Goal: Find specific page/section: Find specific page/section

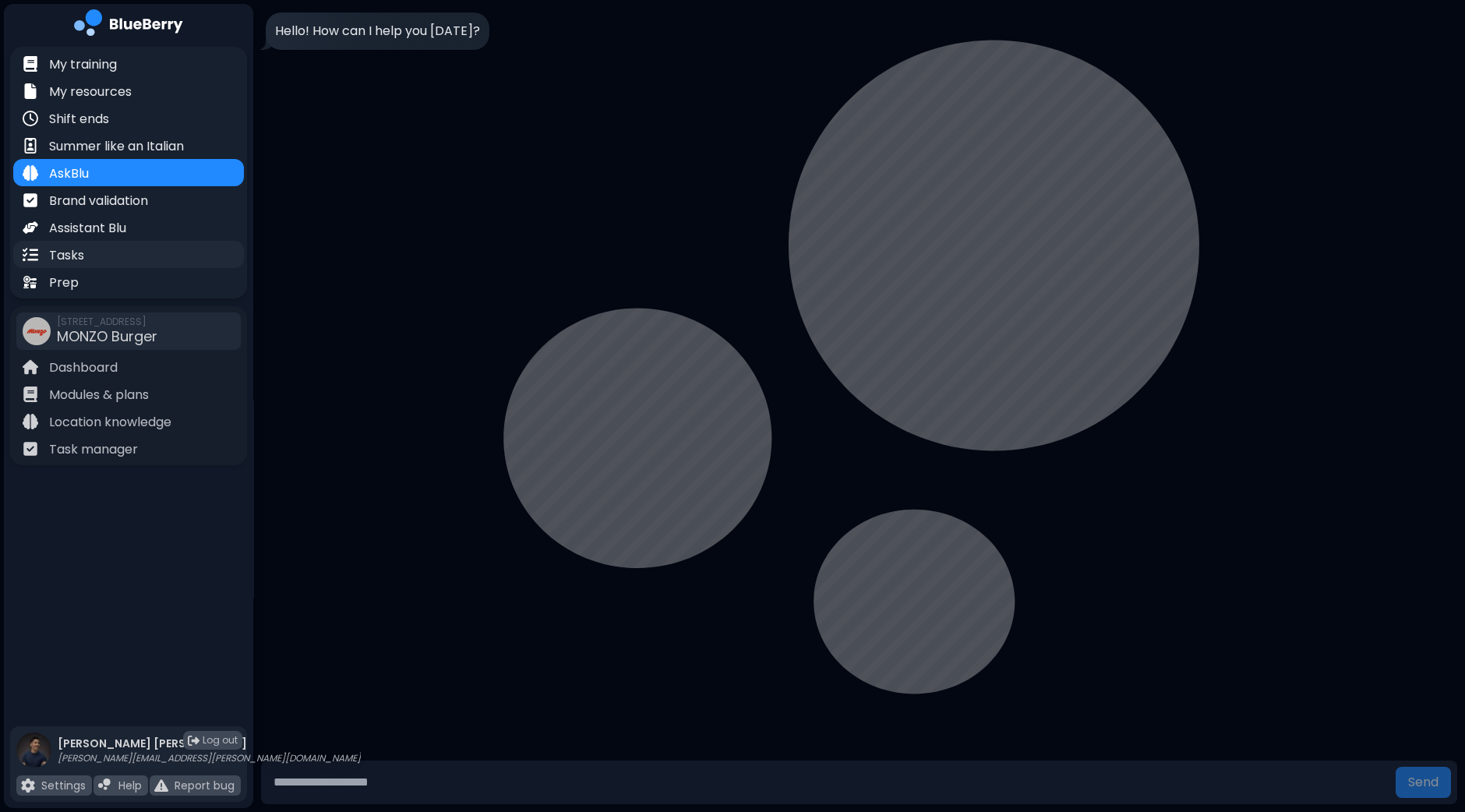
click at [85, 255] on div "Tasks" at bounding box center [128, 255] width 231 height 28
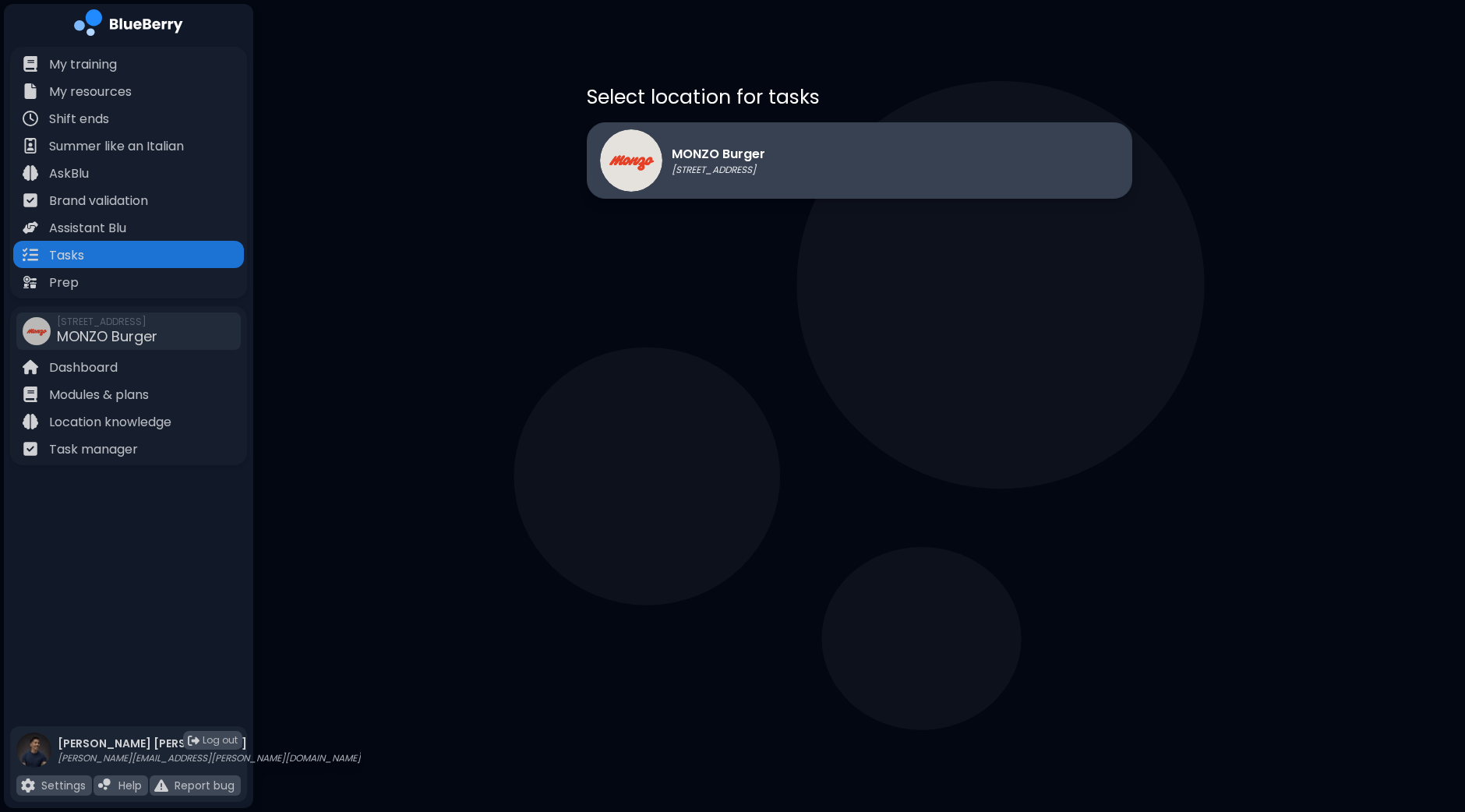
click at [935, 162] on div "MONZO Burger [STREET_ADDRESS]" at bounding box center [860, 161] width 545 height 76
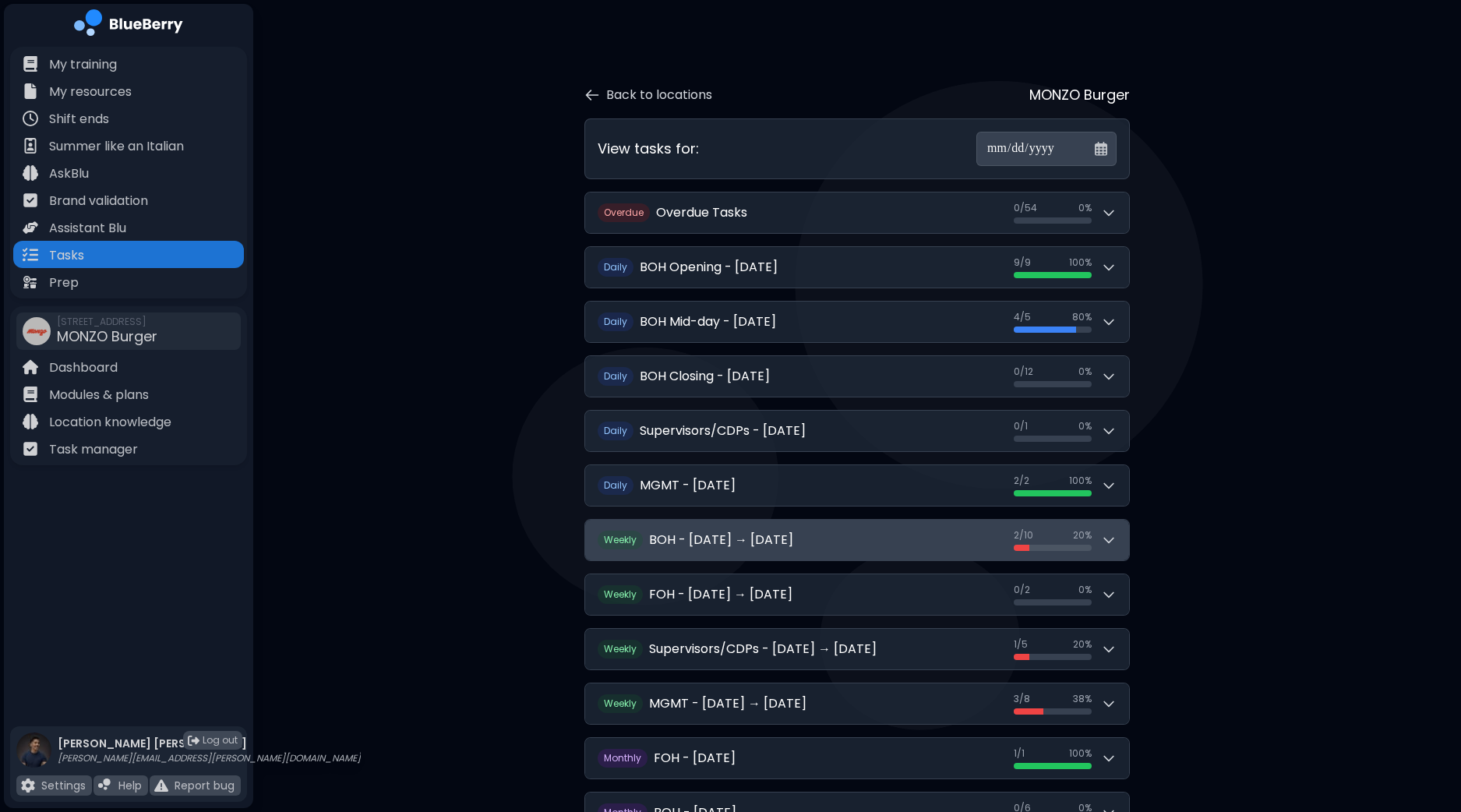
click at [1117, 525] on button "W eekly BOH - [DATE] → [DATE] 2 / 10 2 / 10 20 %" at bounding box center [857, 539] width 544 height 41
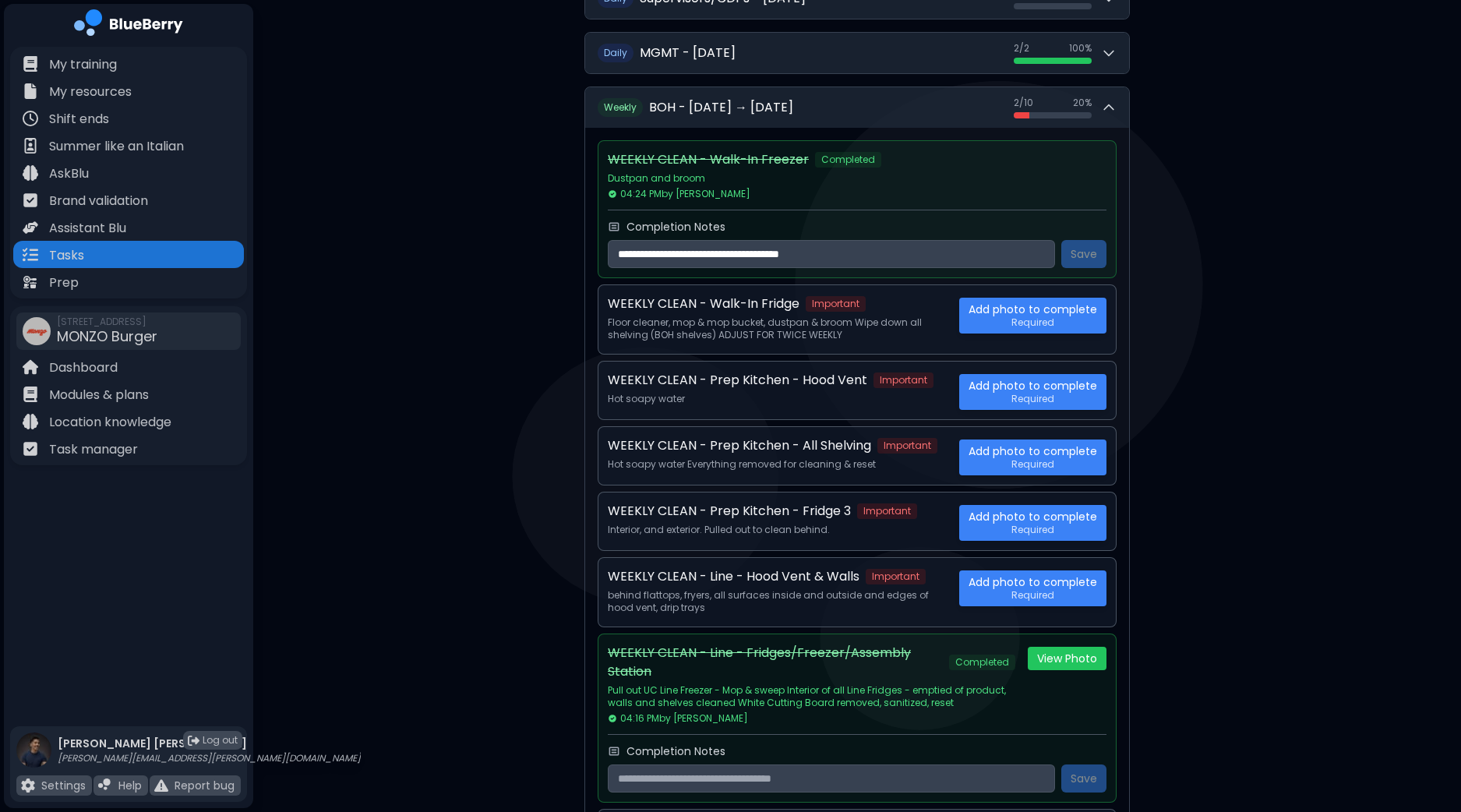
scroll to position [449, 0]
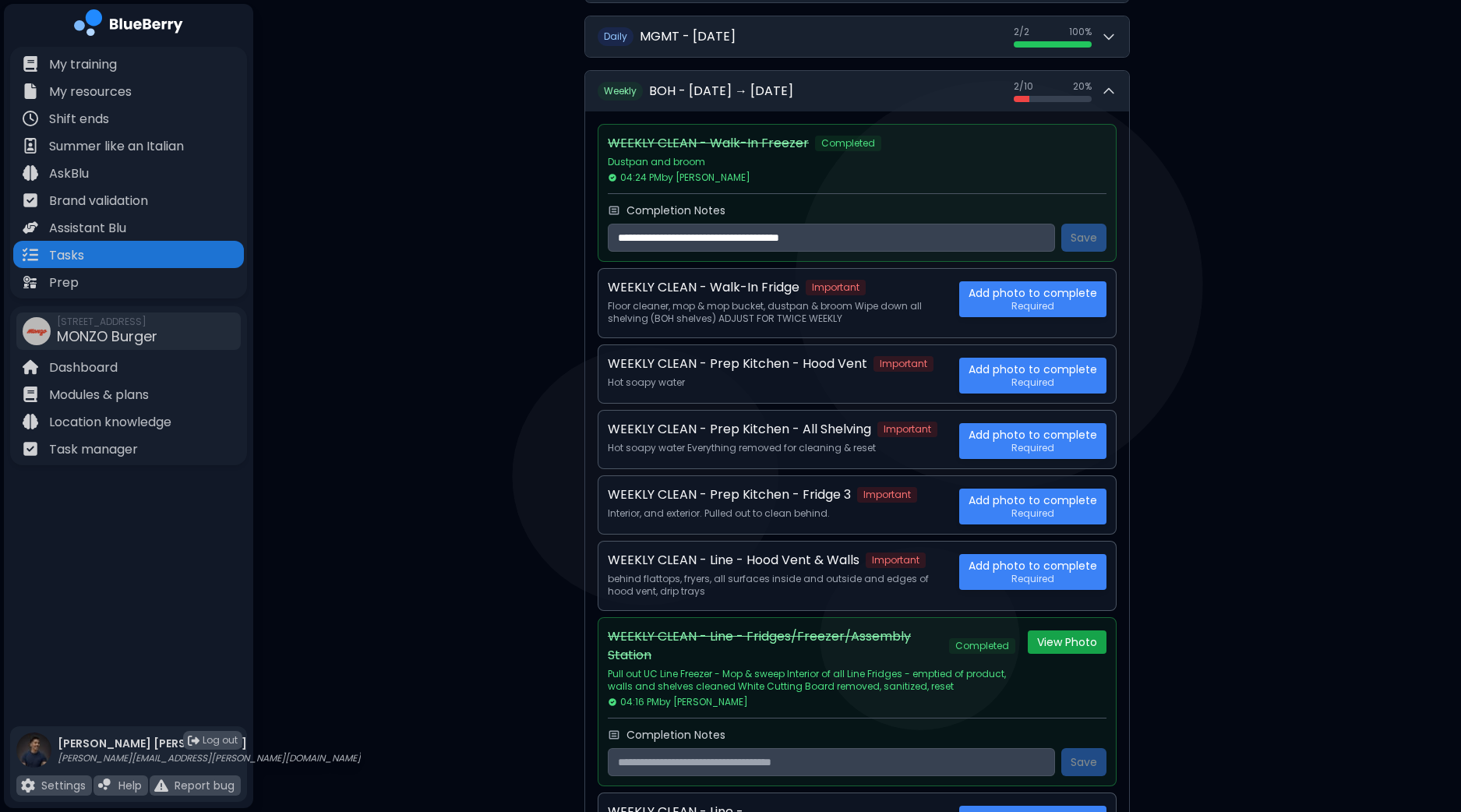
click at [1078, 636] on button "View Photo" at bounding box center [1067, 642] width 79 height 24
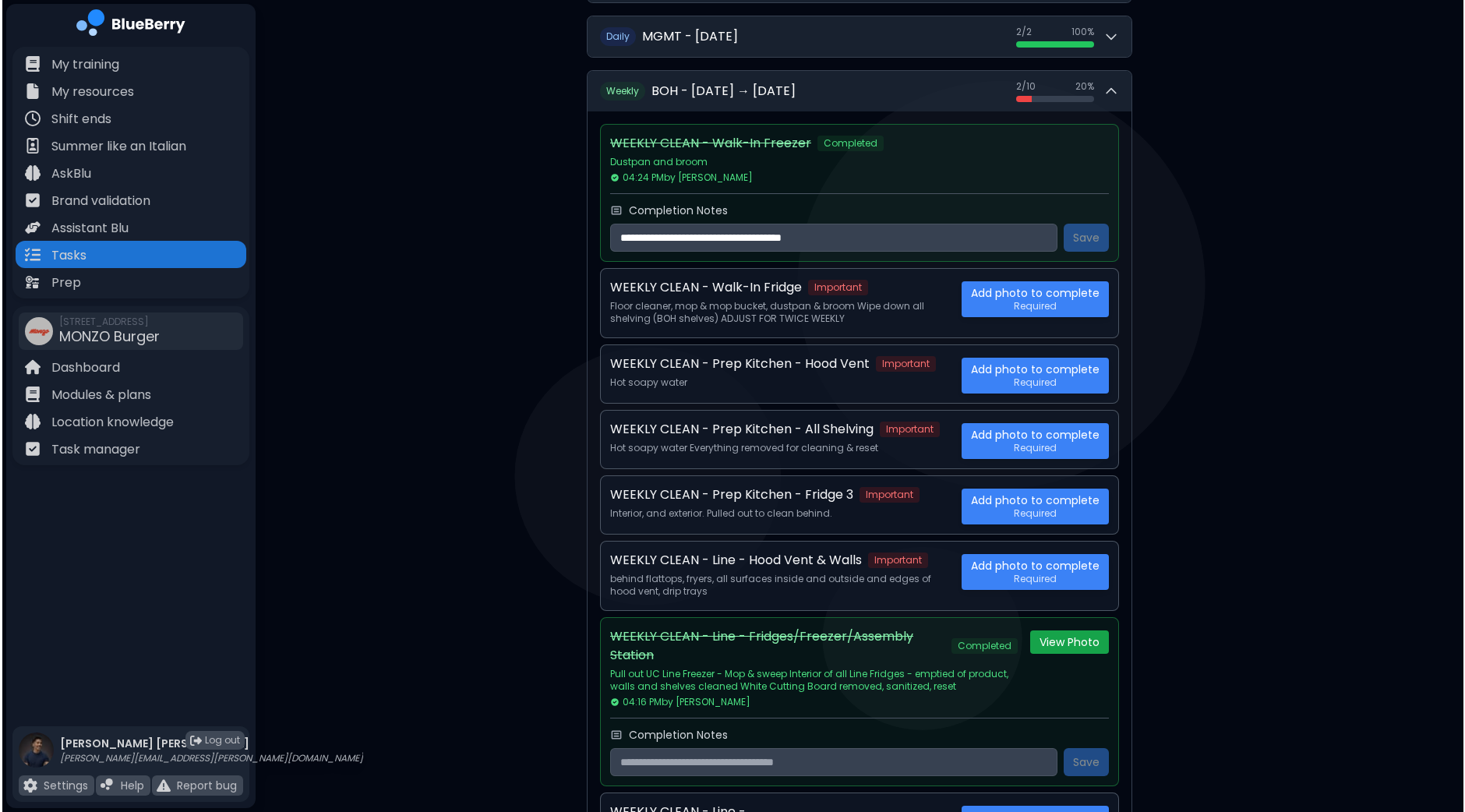
scroll to position [0, 0]
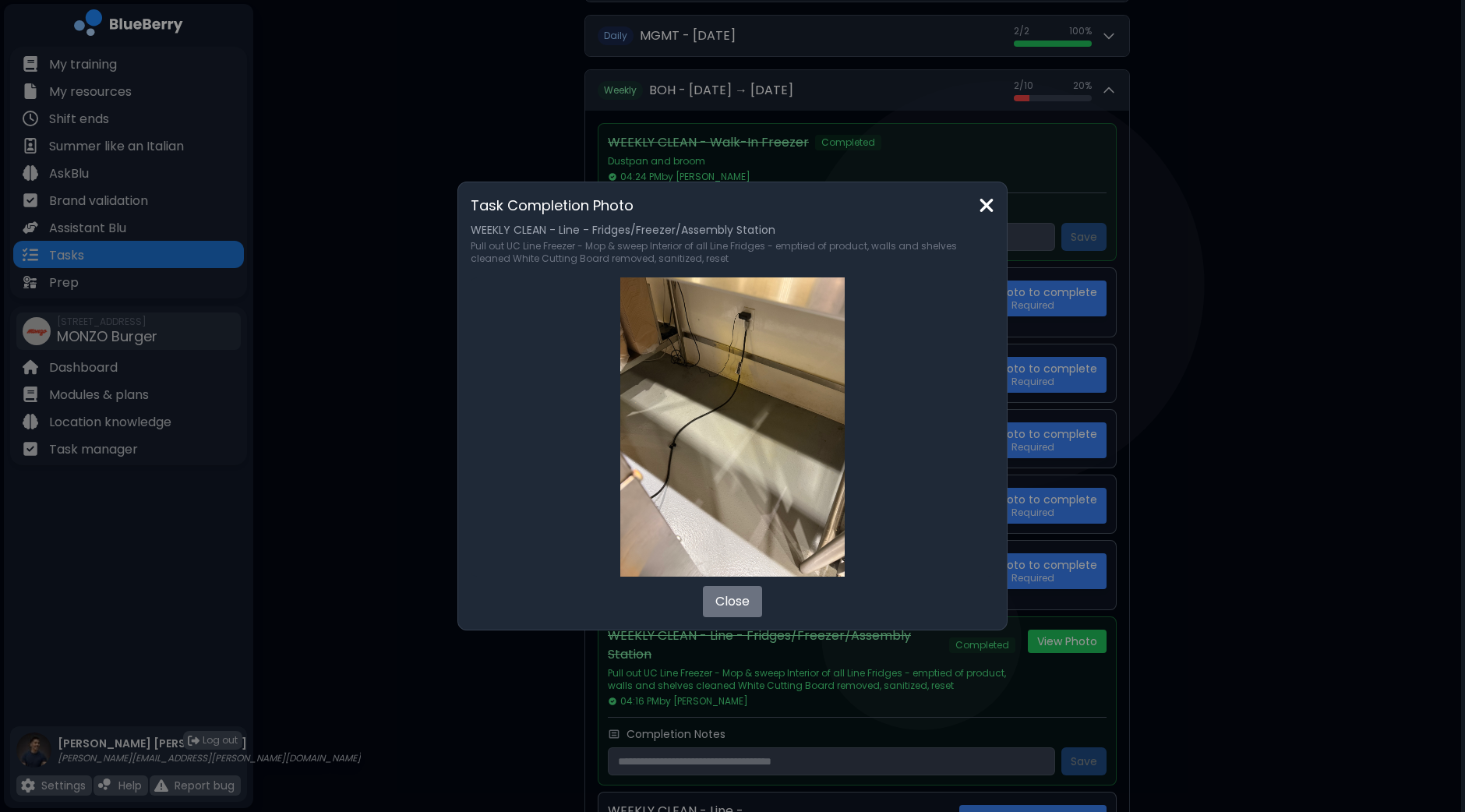
click at [989, 204] on img at bounding box center [986, 205] width 15 height 21
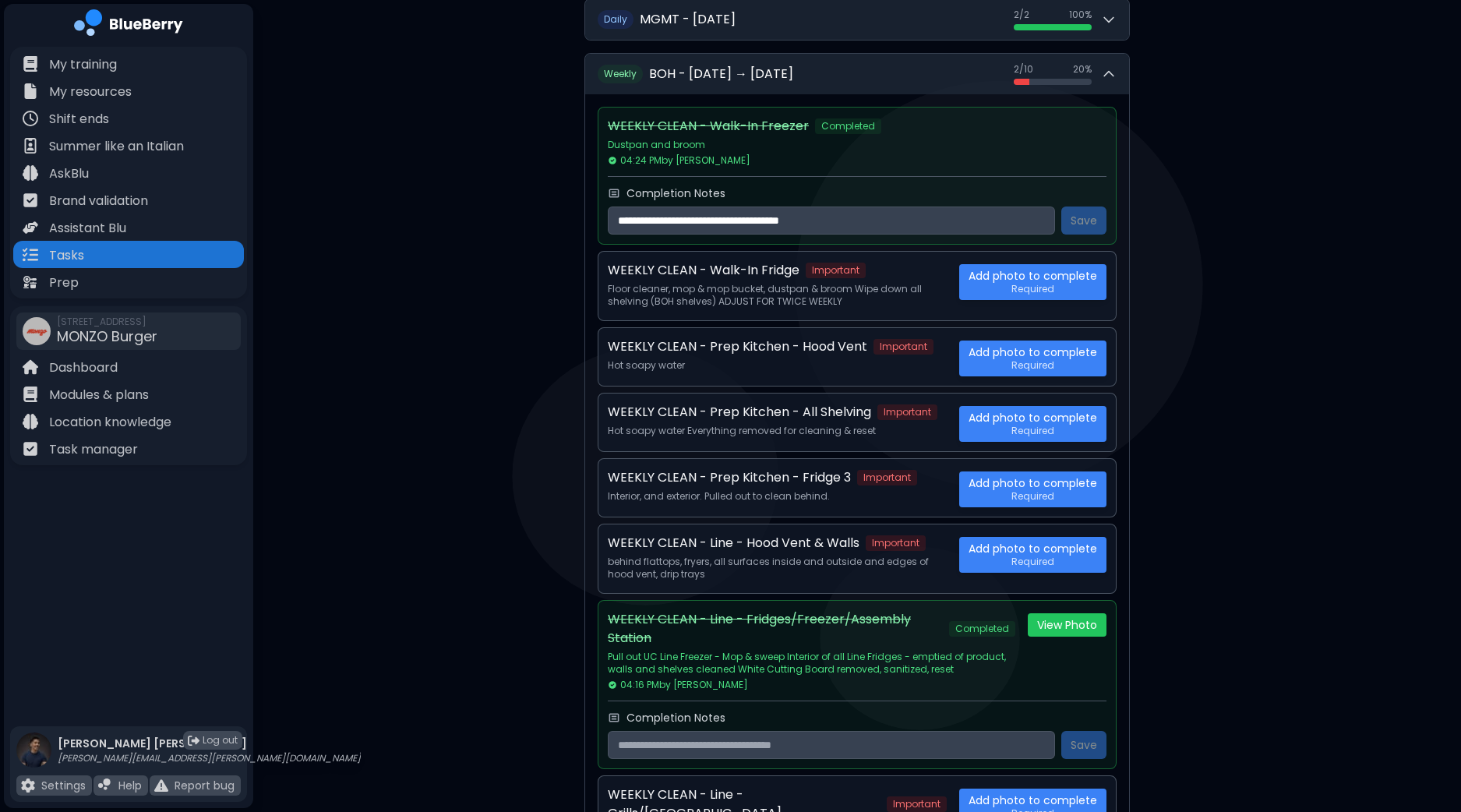
scroll to position [463, 0]
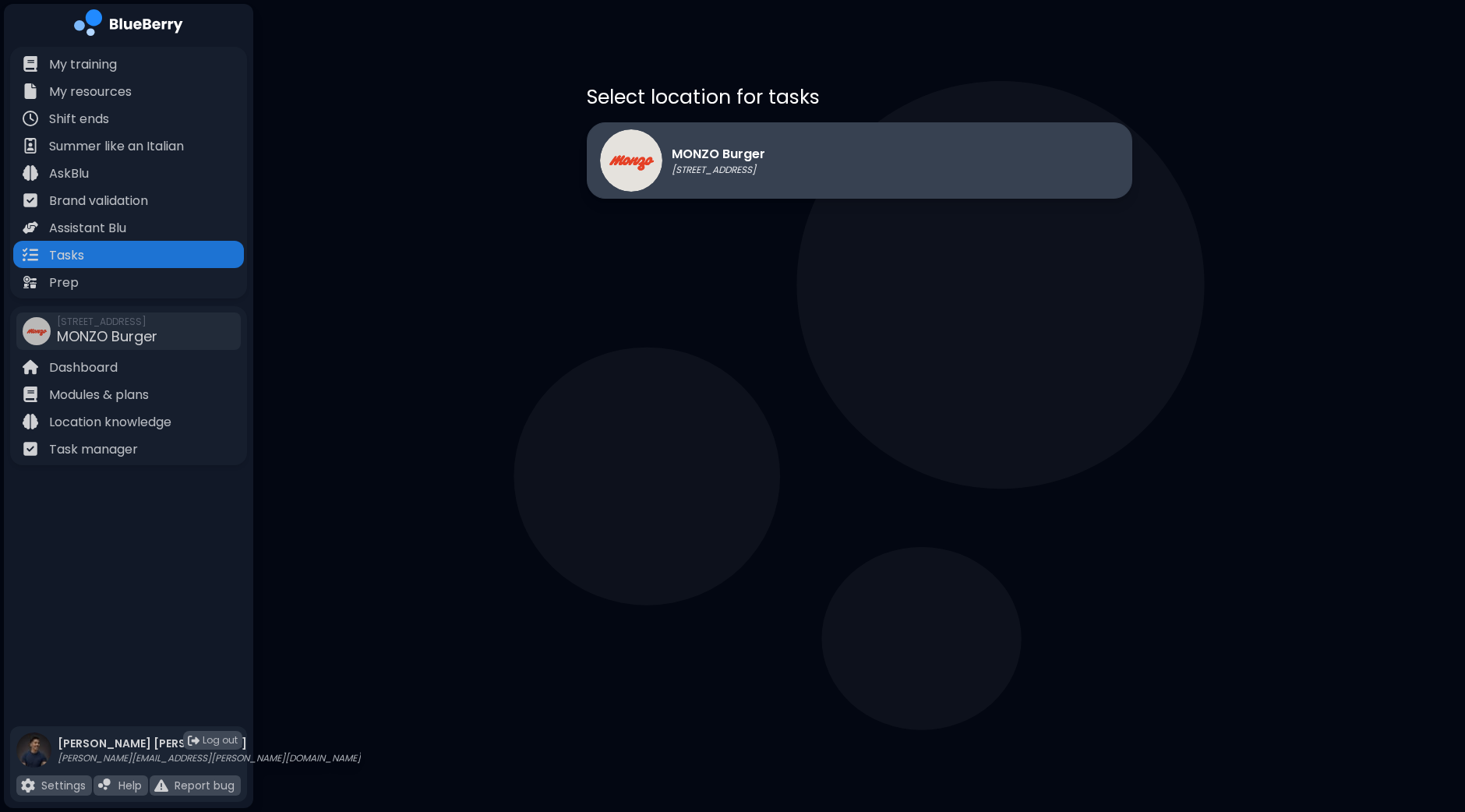
click at [807, 150] on div "MONZO Burger [STREET_ADDRESS]" at bounding box center [860, 161] width 545 height 76
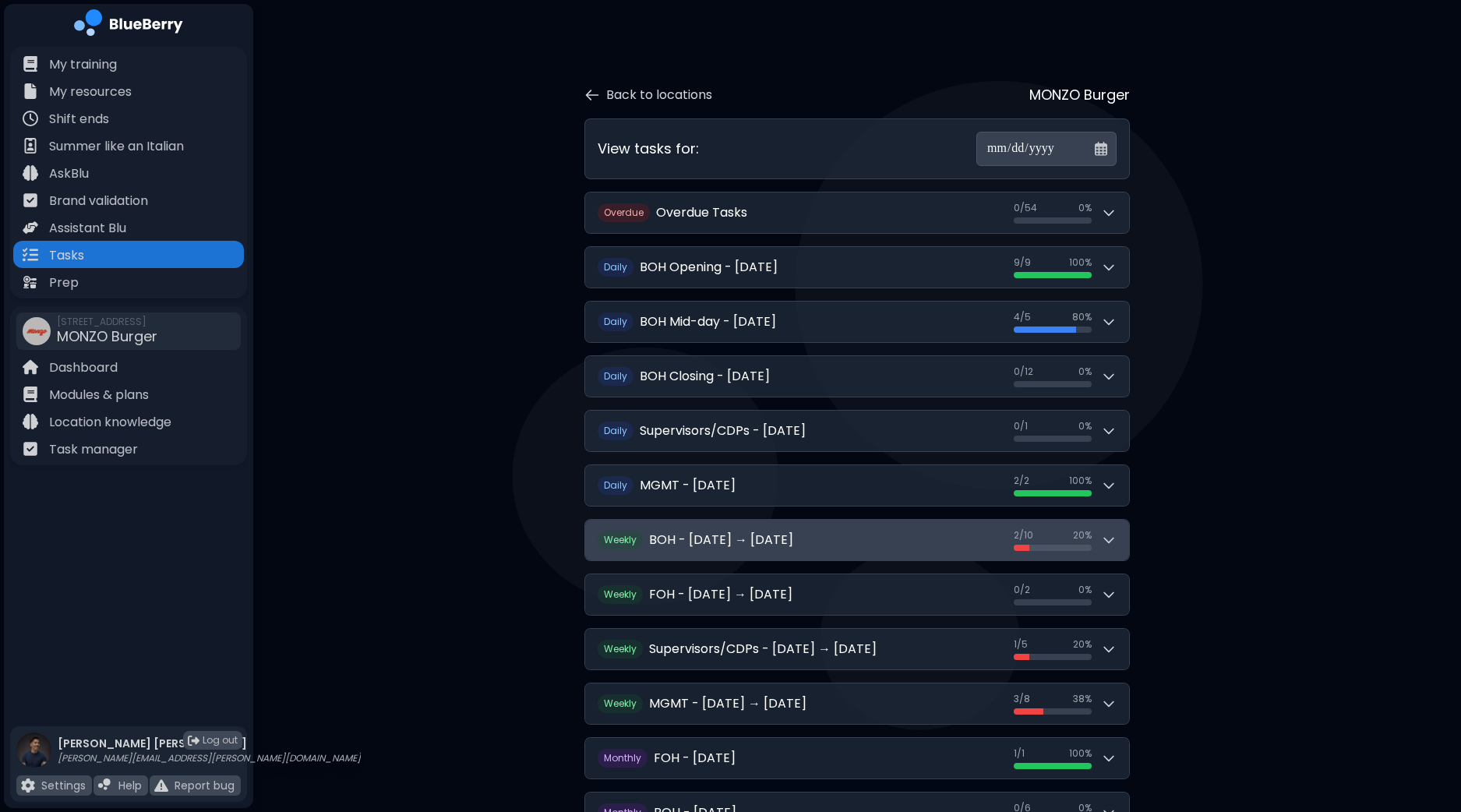
click at [1114, 532] on icon at bounding box center [1109, 539] width 15 height 15
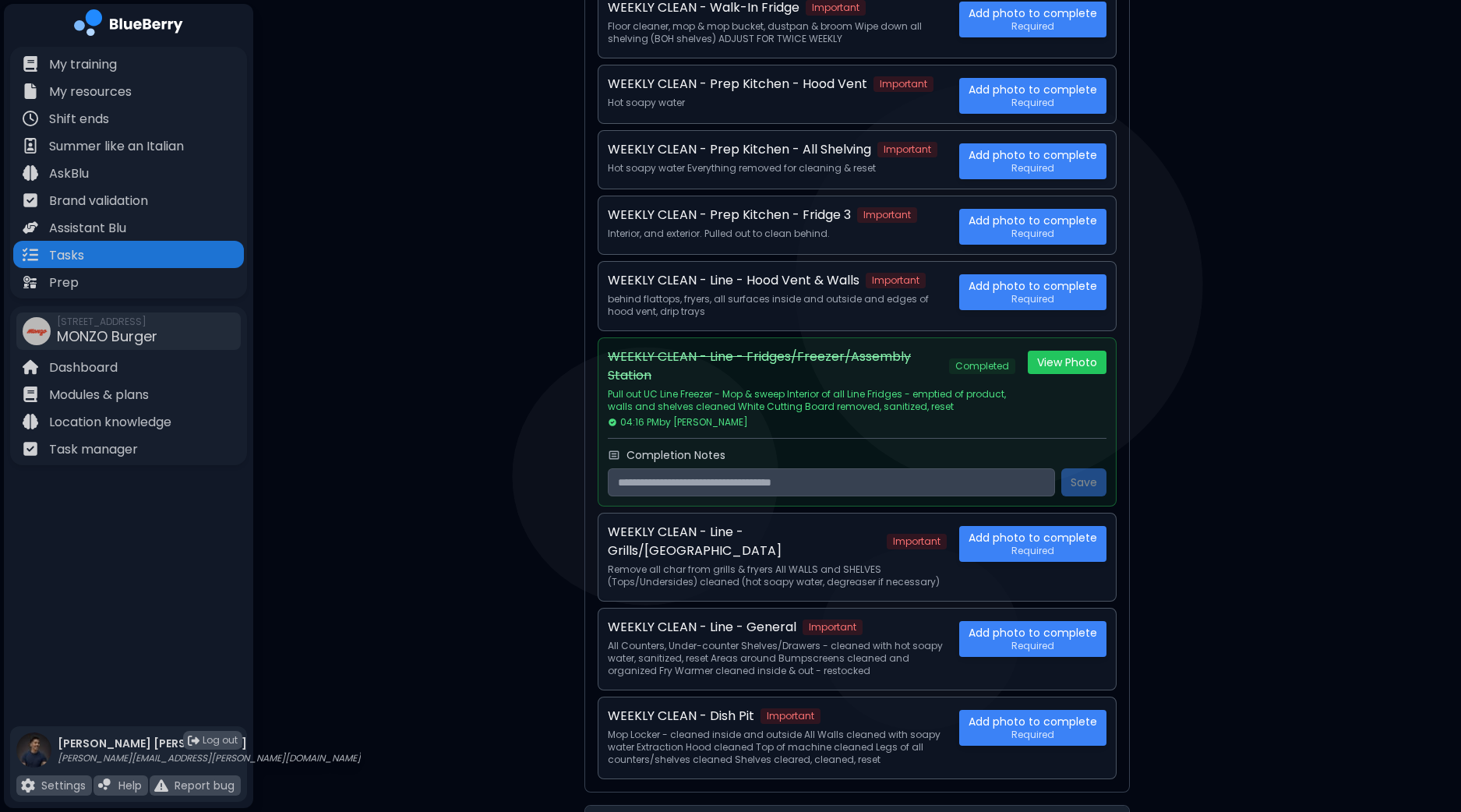
scroll to position [734, 0]
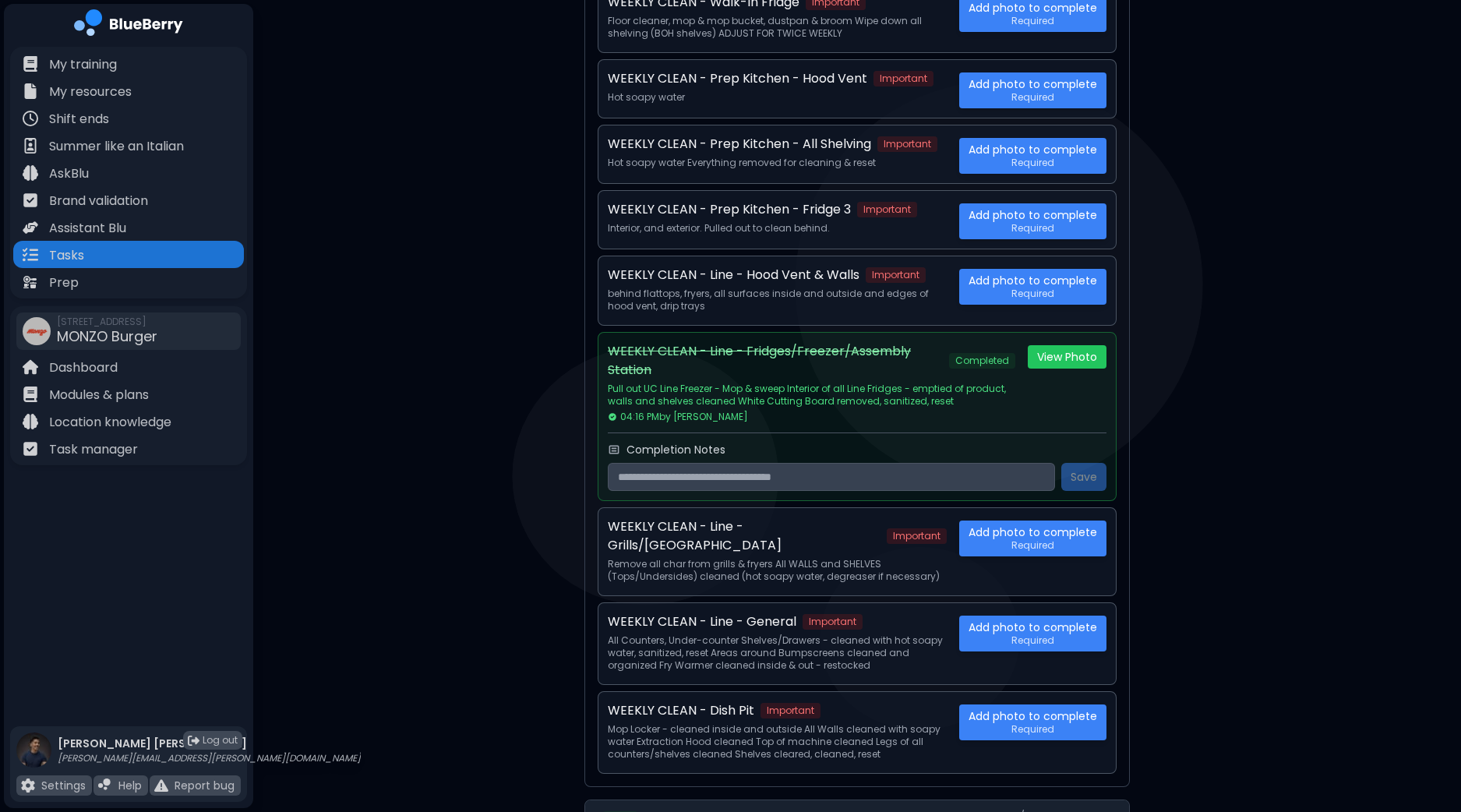
click at [1333, 221] on div "**********" at bounding box center [857, 248] width 1208 height 1965
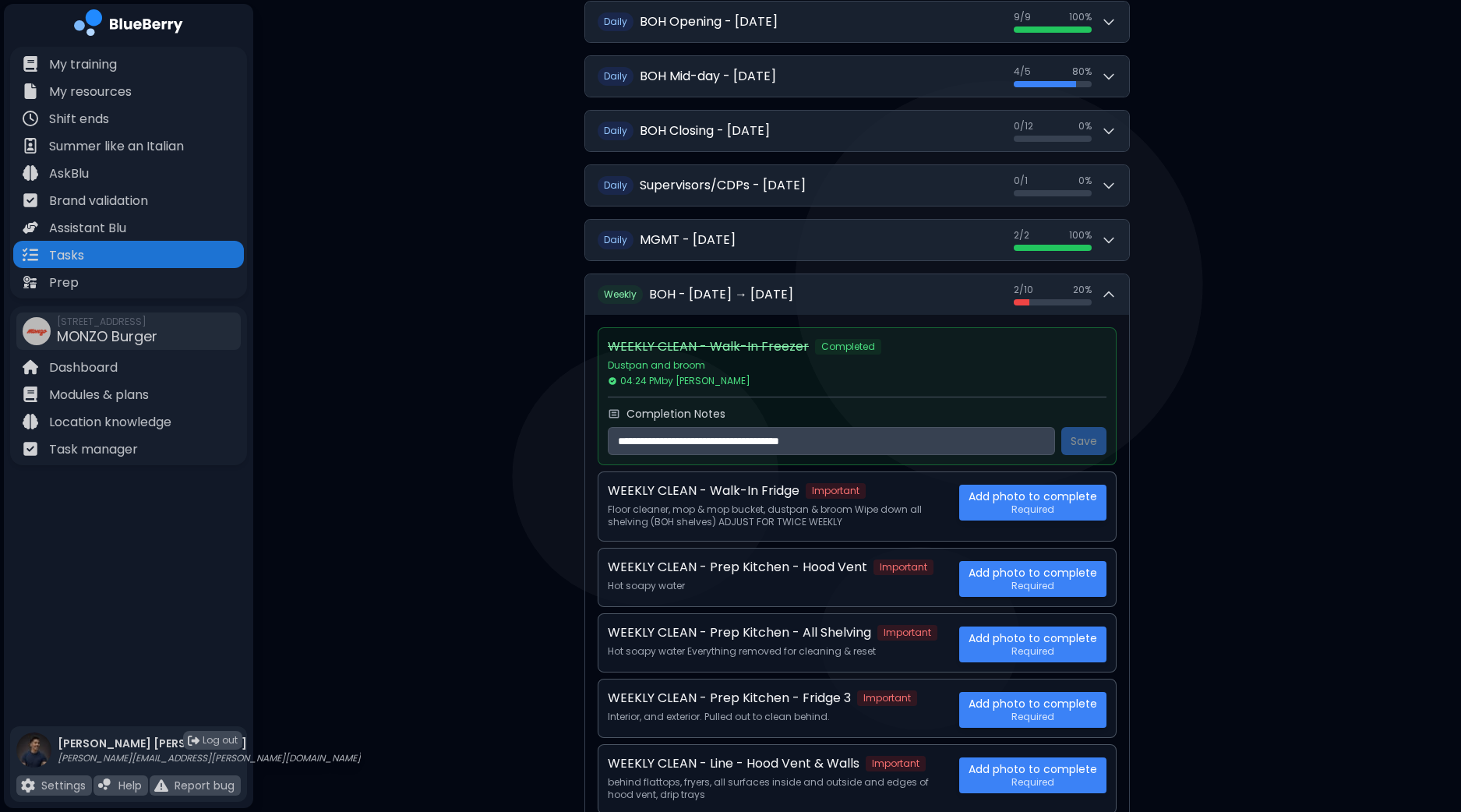
scroll to position [49, 0]
